Goal: Obtain resource: Download file/media

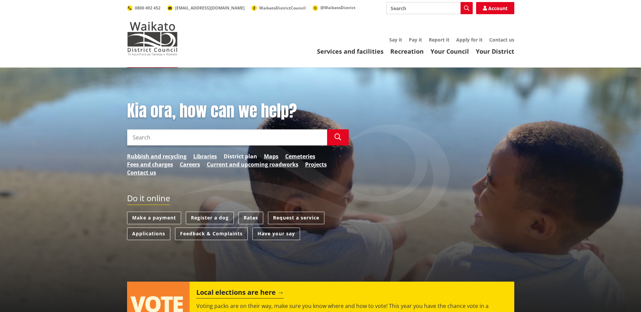
click at [236, 156] on link "District plan" at bounding box center [240, 156] width 33 height 8
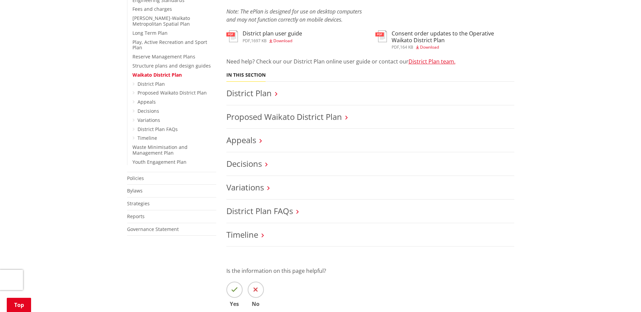
scroll to position [237, 0]
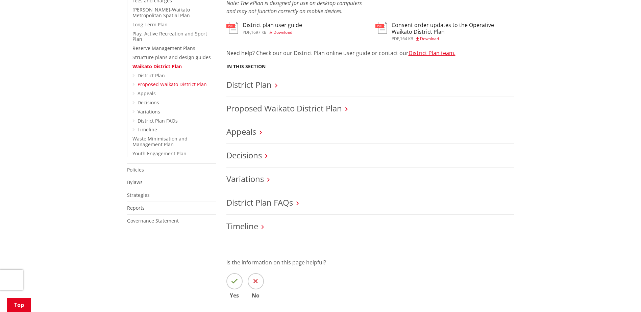
click at [149, 81] on link "Proposed Waikato District Plan" at bounding box center [172, 84] width 69 height 6
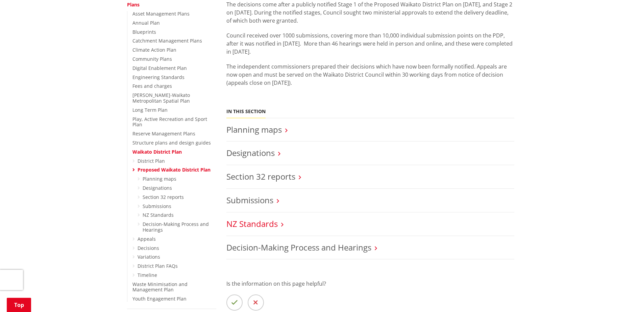
scroll to position [169, 0]
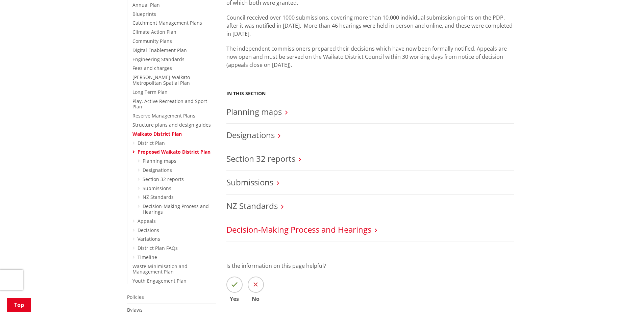
click at [284, 232] on link "Decision-Making Process and Hearings" at bounding box center [298, 229] width 145 height 11
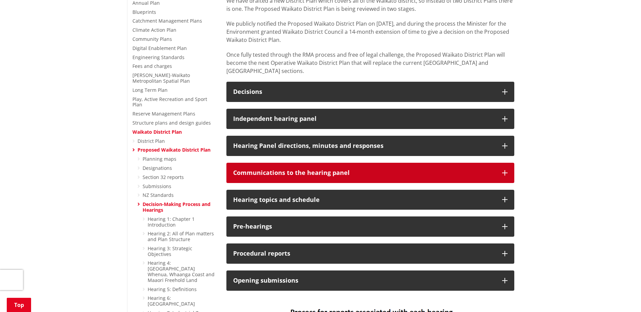
scroll to position [203, 0]
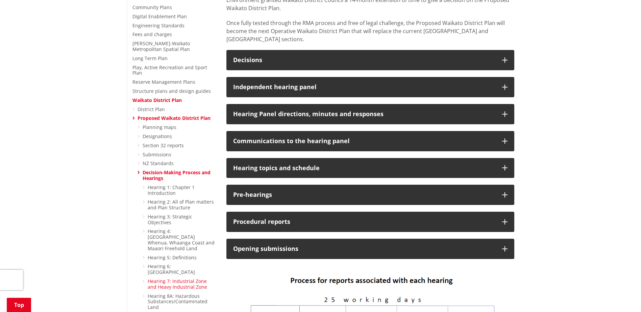
click at [168, 278] on link "Hearing 7: Industrial Zone and Heavy Industrial Zone" at bounding box center [177, 284] width 59 height 12
click at [144, 279] on icon at bounding box center [144, 281] width 2 height 5
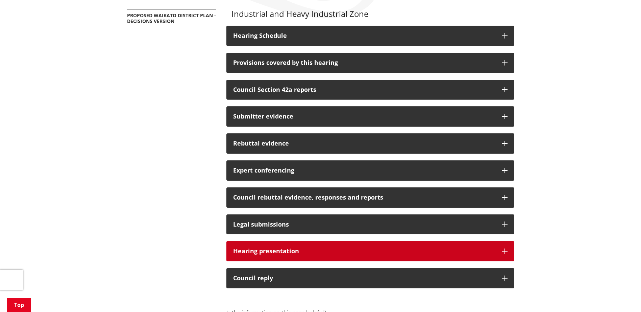
scroll to position [135, 0]
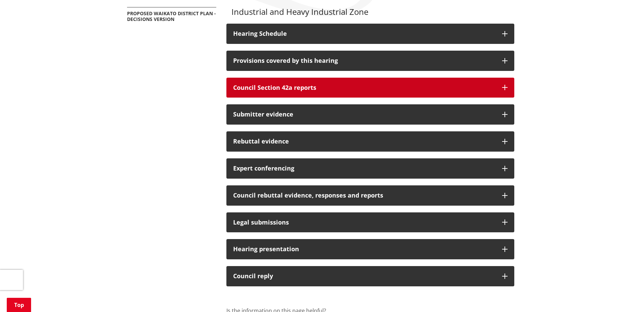
click at [292, 91] on h3 "Council Section 42a reports" at bounding box center [364, 87] width 262 height 7
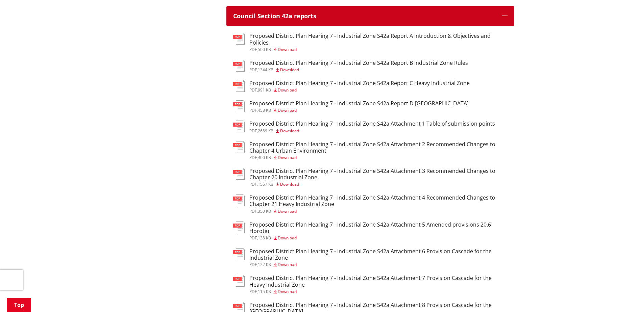
scroll to position [203, 0]
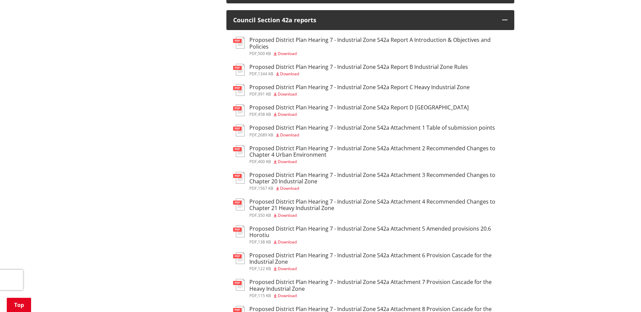
click at [373, 41] on h3 "Proposed District Plan Hearing 7 - Industrial Zone S42a Report A Introduction &…" at bounding box center [378, 43] width 258 height 13
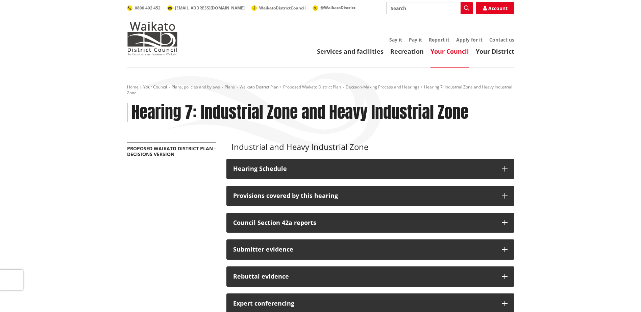
scroll to position [68, 0]
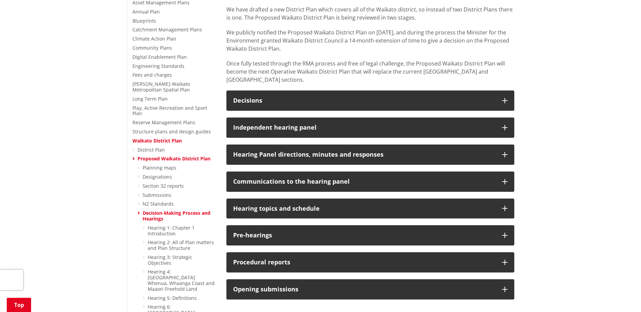
scroll to position [270, 0]
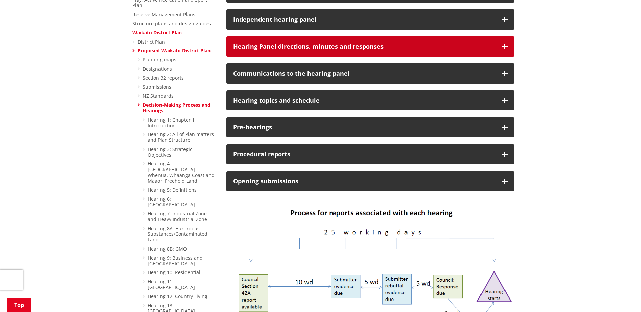
click at [304, 43] on h3 "Hearing Panel directions, minutes and responses" at bounding box center [364, 46] width 262 height 7
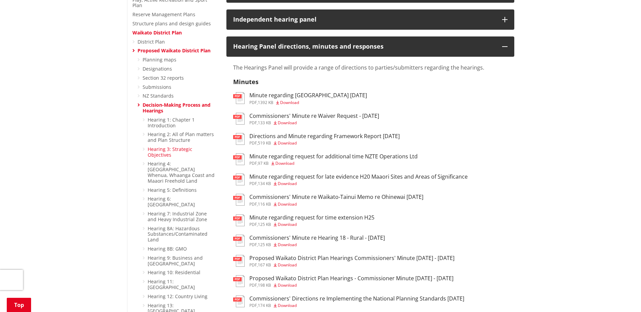
click at [182, 146] on link "Hearing 3: Strategic Objectives" at bounding box center [170, 152] width 45 height 12
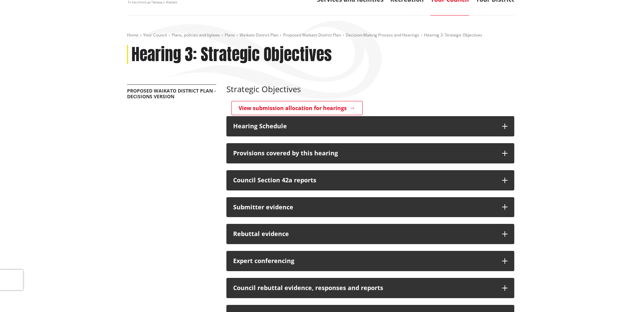
scroll to position [68, 0]
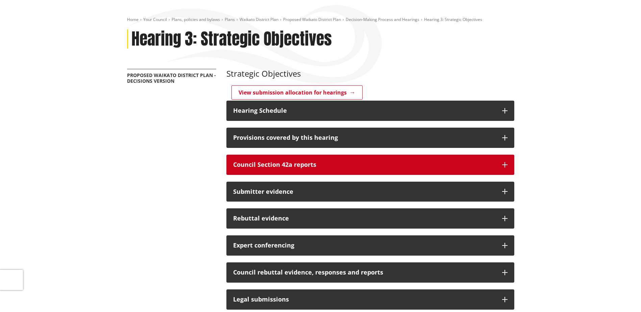
click at [263, 159] on button "Council Section 42a reports" at bounding box center [370, 165] width 288 height 20
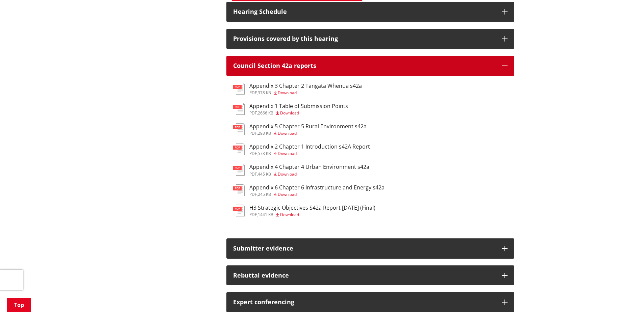
scroll to position [169, 0]
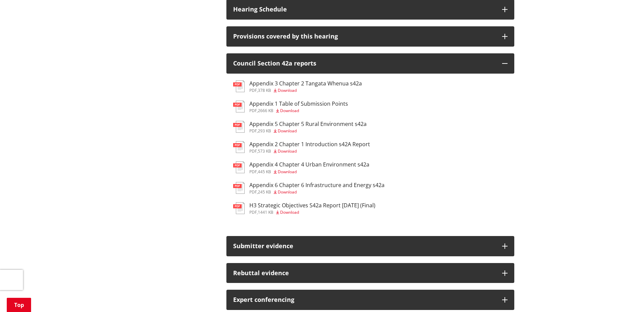
click at [291, 213] on span "Download" at bounding box center [289, 213] width 19 height 6
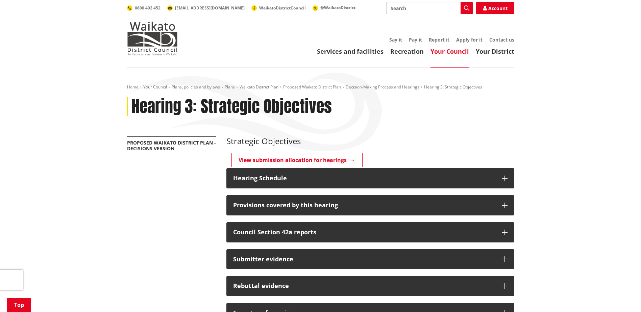
scroll to position [169, 0]
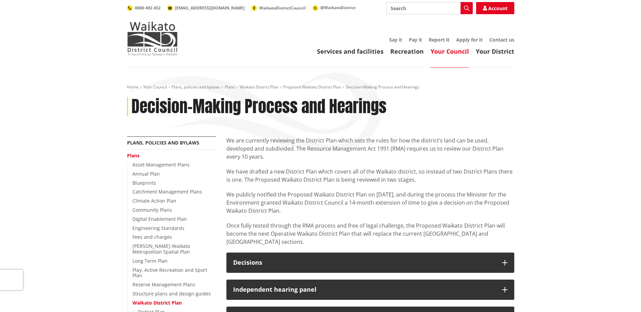
scroll to position [270, 0]
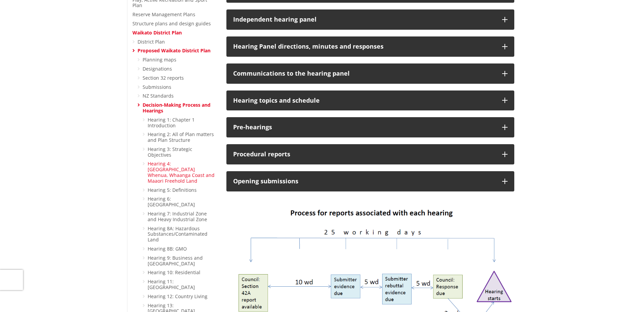
click at [167, 161] on link "Hearing 4: [GEOGRAPHIC_DATA] Whenua, Whaanga Coast and Maaori Freehold Land" at bounding box center [181, 172] width 67 height 23
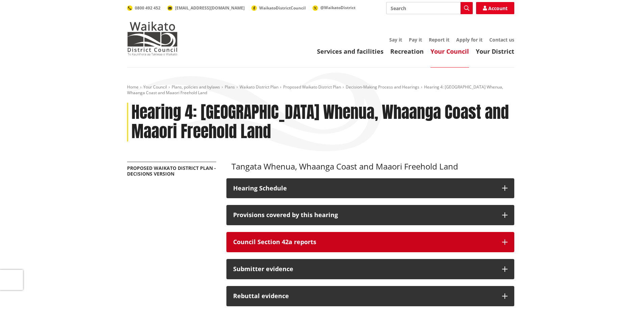
click at [259, 241] on h3 "Council Section 42a reports" at bounding box center [364, 242] width 262 height 7
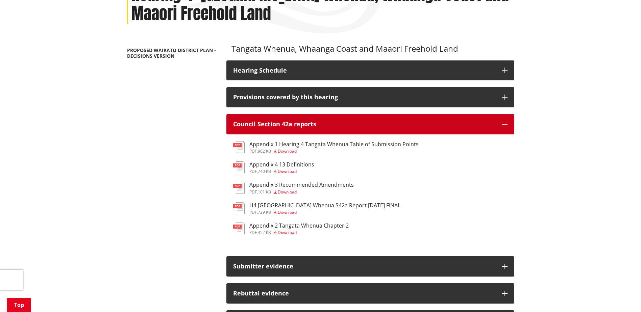
scroll to position [135, 0]
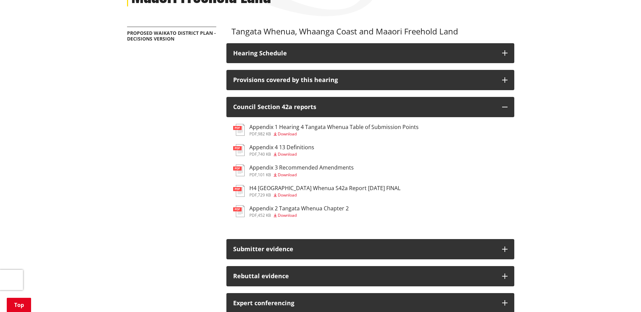
click at [288, 196] on span "Download" at bounding box center [287, 195] width 19 height 6
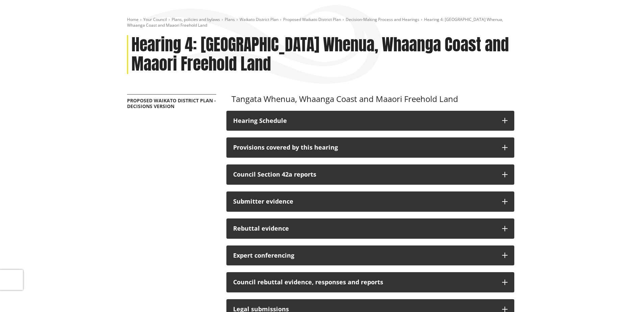
scroll to position [34, 0]
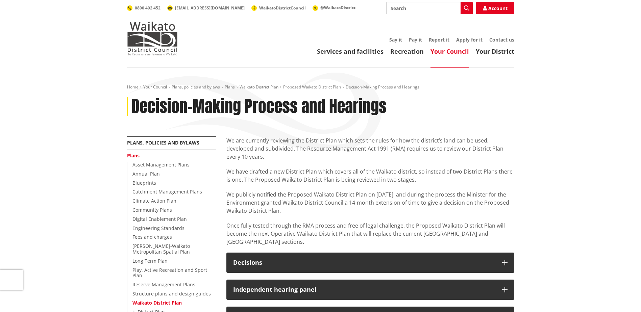
scroll to position [270, 0]
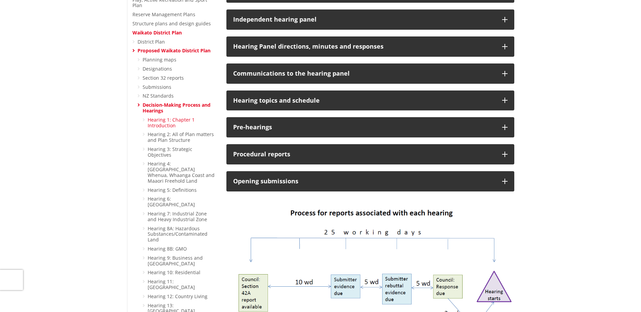
click at [165, 118] on link "Hearing 1: Chapter 1 Introduction" at bounding box center [171, 123] width 47 height 12
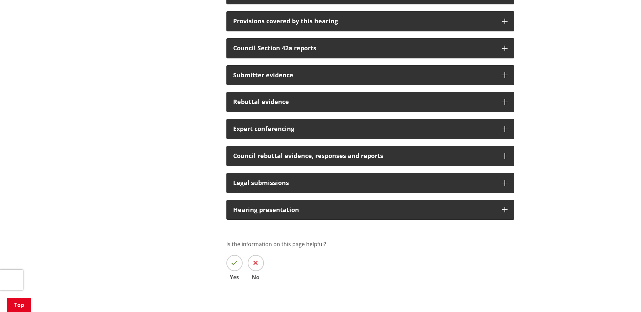
scroll to position [135, 0]
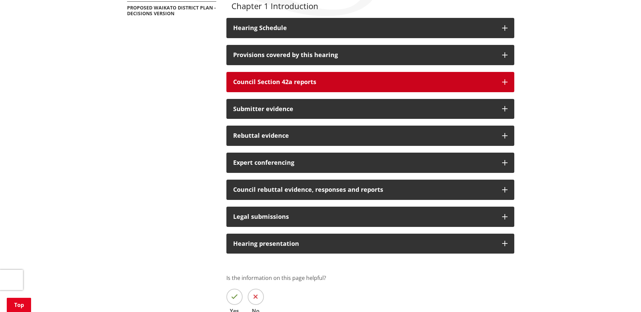
click at [325, 87] on button "Council Section 42a reports" at bounding box center [370, 82] width 288 height 20
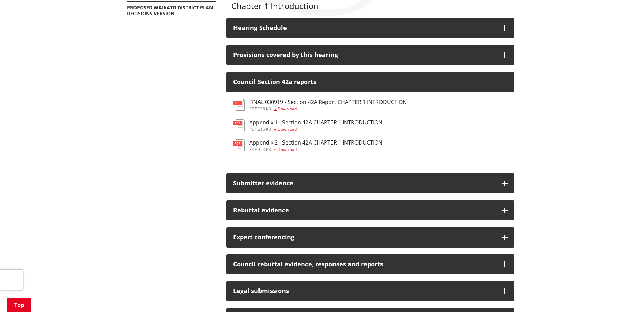
click at [296, 108] on span "Download" at bounding box center [287, 109] width 19 height 6
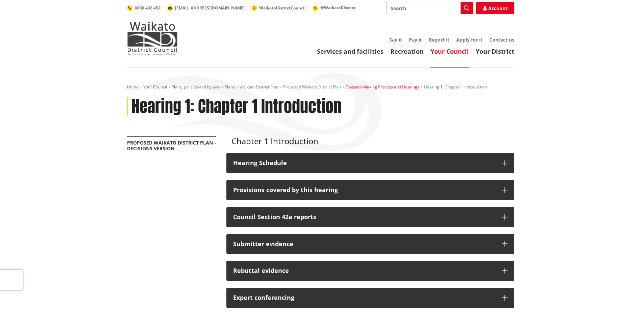
click at [393, 87] on link "Decision-Making Process and Hearings" at bounding box center [383, 87] width 74 height 6
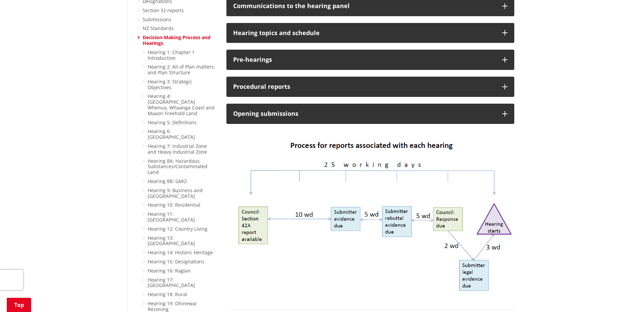
scroll to position [372, 0]
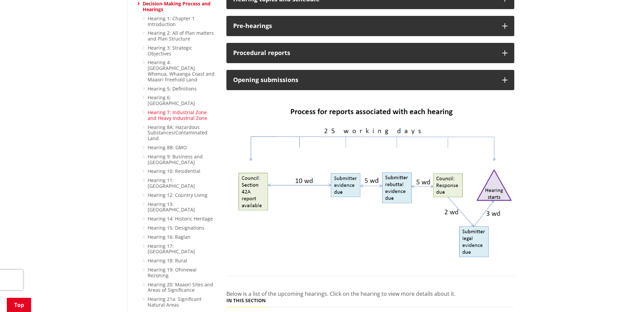
click at [171, 109] on link "Hearing 7: Industrial Zone and Heavy Industrial Zone" at bounding box center [177, 115] width 59 height 12
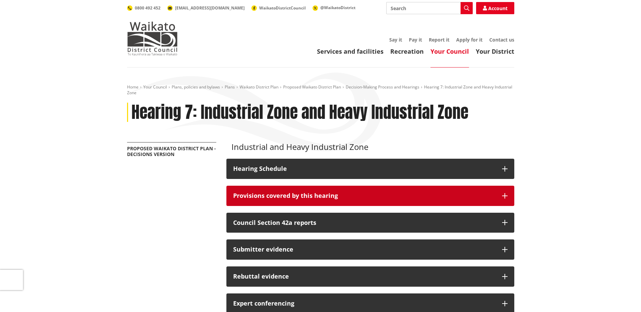
scroll to position [34, 0]
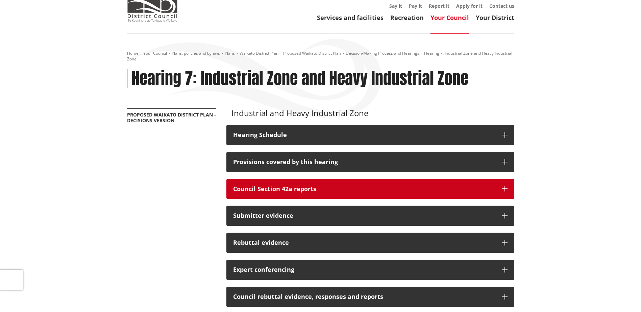
click at [307, 189] on h3 "Council Section 42a reports" at bounding box center [364, 189] width 262 height 7
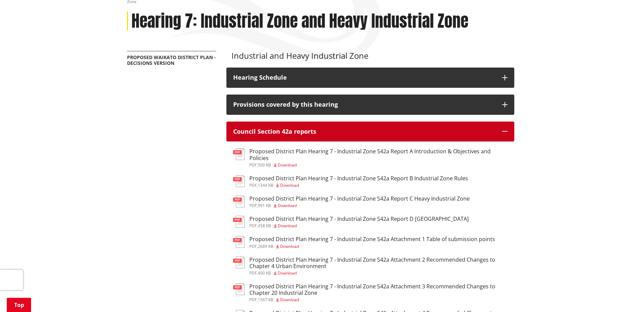
scroll to position [101, 0]
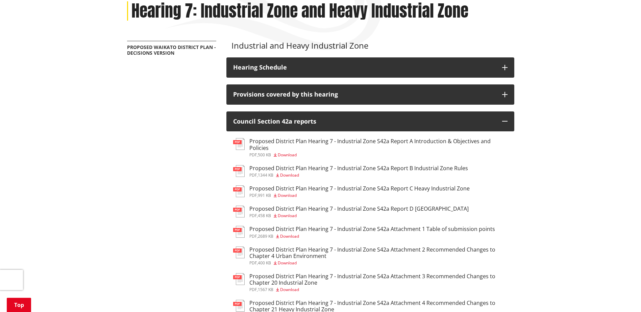
click at [290, 152] on span "Download" at bounding box center [287, 155] width 19 height 6
